Goal: Use online tool/utility: Utilize a website feature to perform a specific function

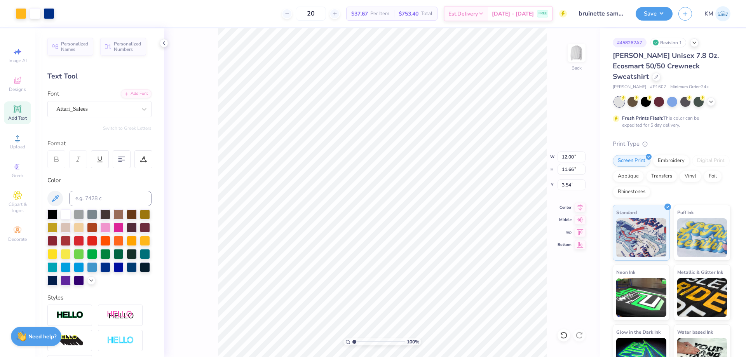
type input "11.66"
type input "3.54"
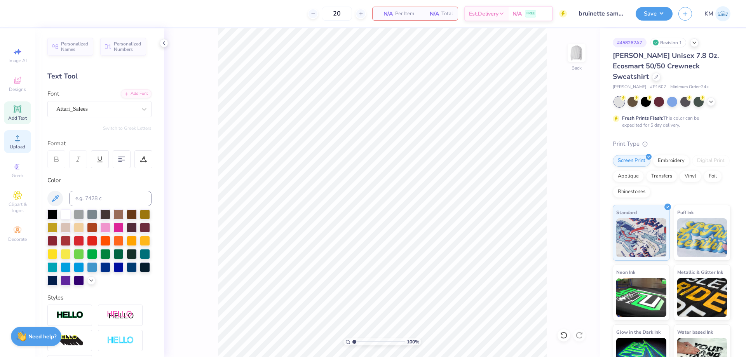
click at [19, 148] on span "Upload" at bounding box center [18, 147] width 16 height 6
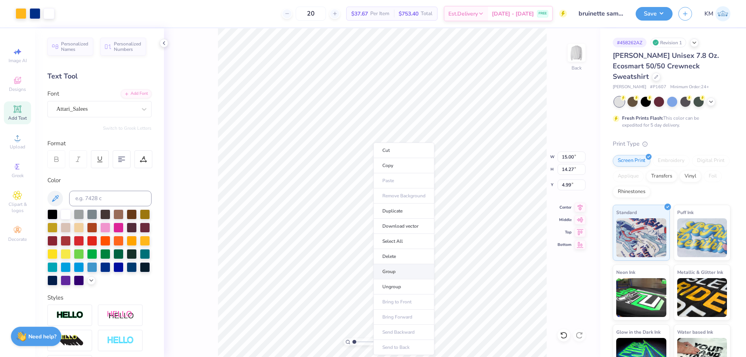
click at [398, 268] on li "Group" at bounding box center [403, 271] width 61 height 15
click at [565, 155] on input "15.00" at bounding box center [572, 157] width 28 height 11
type input "0"
type input "12.00"
type input "11.42"
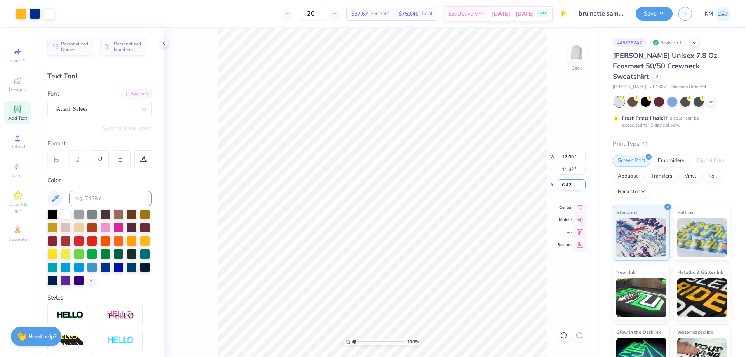
click at [575, 185] on input "6.42" at bounding box center [572, 184] width 28 height 11
type input "6"
type input "3.00"
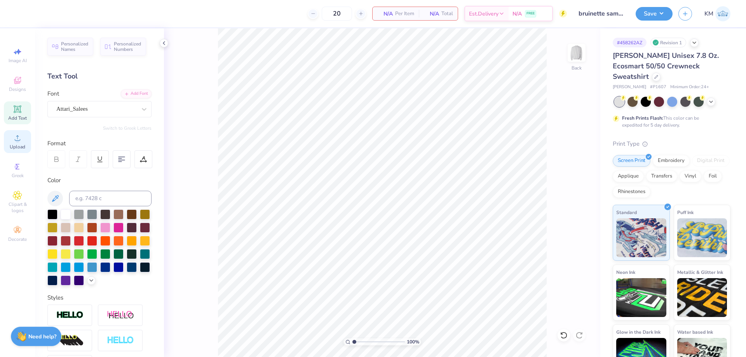
click at [17, 144] on span "Upload" at bounding box center [18, 147] width 16 height 6
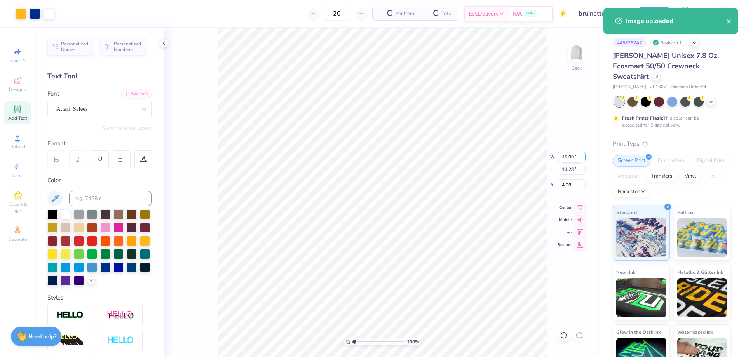
click at [566, 159] on input "15.00" at bounding box center [572, 157] width 28 height 11
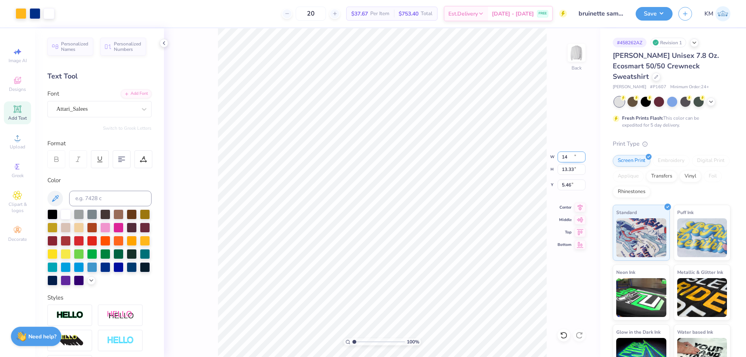
type input "14.00"
type input "13.33"
type input "5.46"
click at [564, 160] on input "14.00" at bounding box center [572, 157] width 28 height 11
type input "12.00"
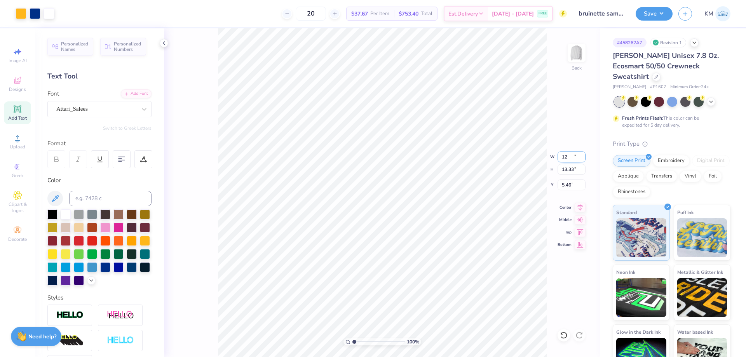
type input "11.43"
click at [572, 186] on input "6.41" at bounding box center [572, 184] width 28 height 11
type input "3.00"
click at [646, 16] on button "Save" at bounding box center [654, 13] width 37 height 14
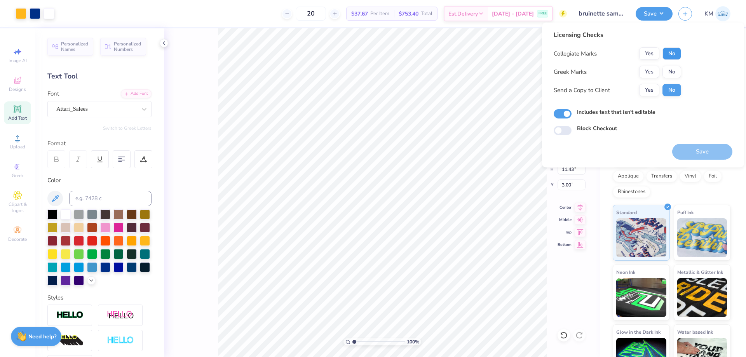
click at [667, 53] on button "No" at bounding box center [671, 53] width 19 height 12
click at [668, 68] on button "No" at bounding box center [671, 72] width 19 height 12
click at [650, 89] on button "Yes" at bounding box center [649, 90] width 20 height 12
click at [699, 154] on button "Save" at bounding box center [702, 152] width 60 height 16
